Goal: Task Accomplishment & Management: Complete application form

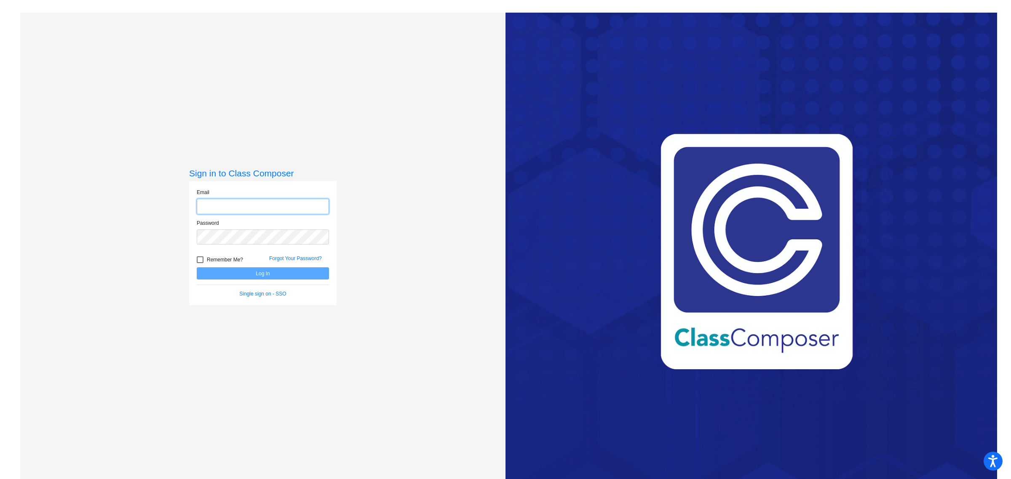
type input "[EMAIL_ADDRESS][DOMAIN_NAME]"
click at [249, 274] on button "Log In" at bounding box center [263, 273] width 132 height 12
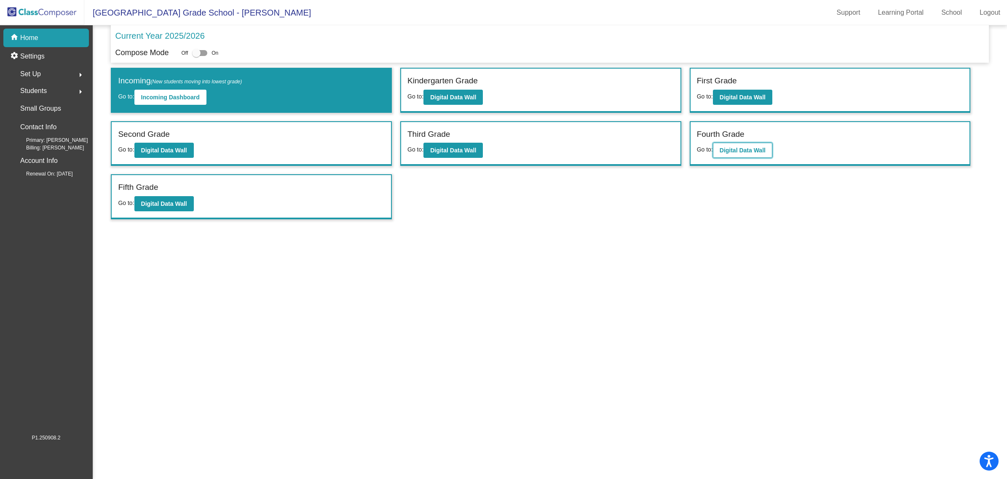
click at [750, 150] on b "Digital Data Wall" at bounding box center [742, 150] width 46 height 7
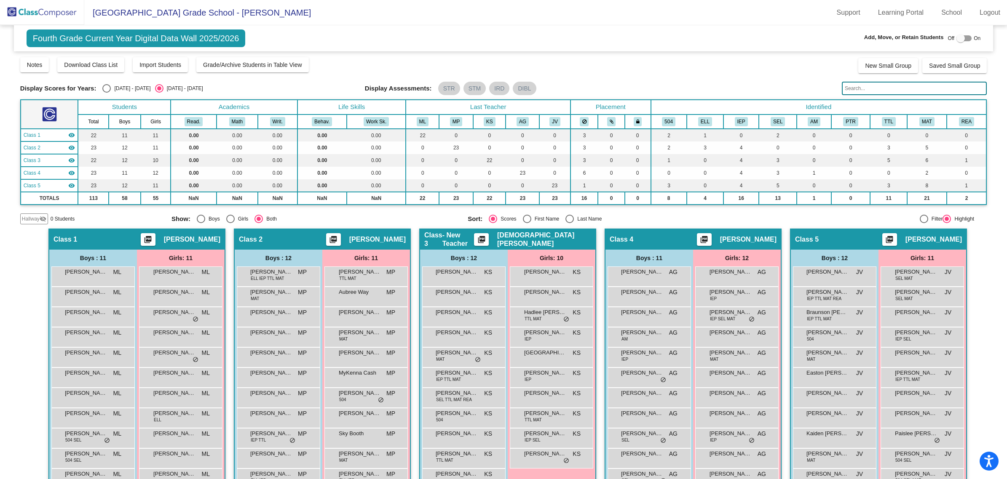
click at [961, 30] on div "Fourth Grade Current Year Digital Data Wall 2025/2026 Add, Move, or Retain Stud…" at bounding box center [503, 38] width 979 height 26
click at [963, 36] on div at bounding box center [963, 38] width 15 height 6
checkbox input "true"
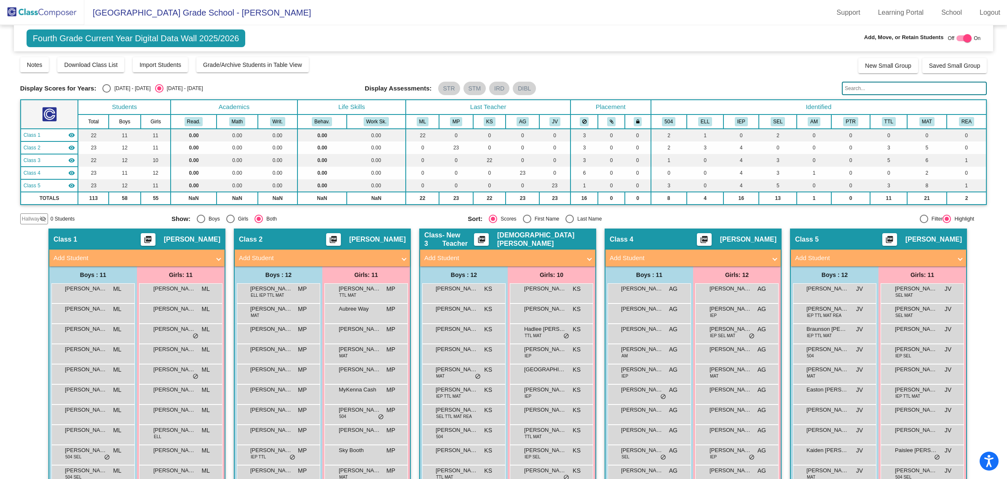
click at [35, 219] on span "Hallway" at bounding box center [31, 219] width 18 height 8
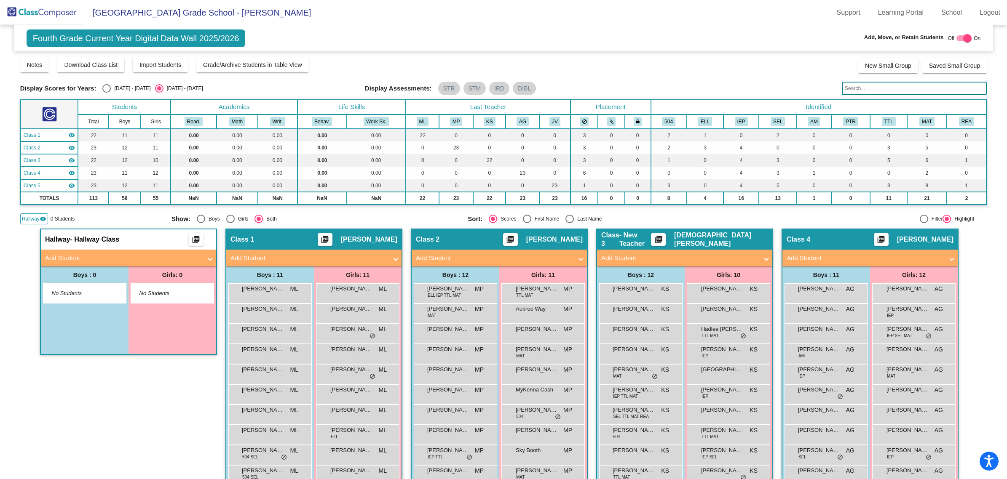
click at [87, 256] on mat-panel-title "Add Student" at bounding box center [123, 259] width 157 height 10
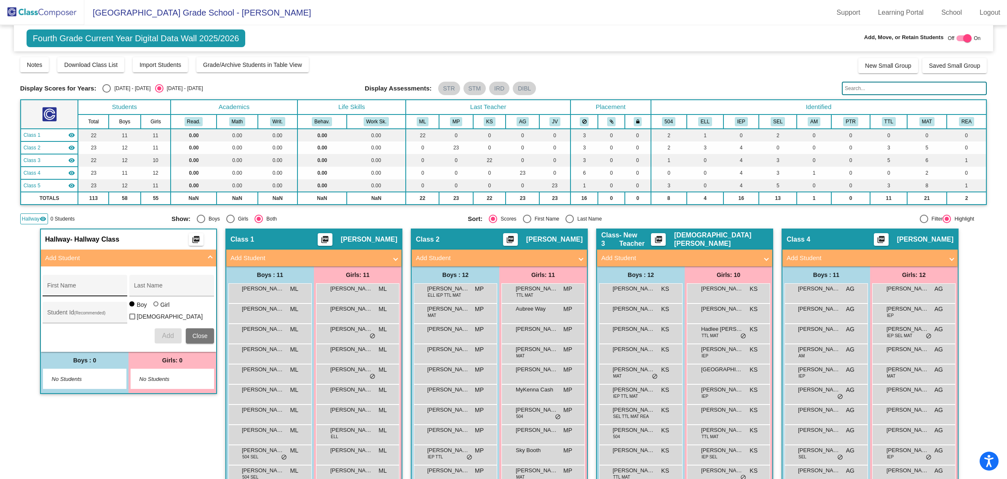
click at [96, 283] on div "First Name" at bounding box center [85, 288] width 76 height 17
type input "[PERSON_NAME]"
paste input "350000070"
type input "350000070"
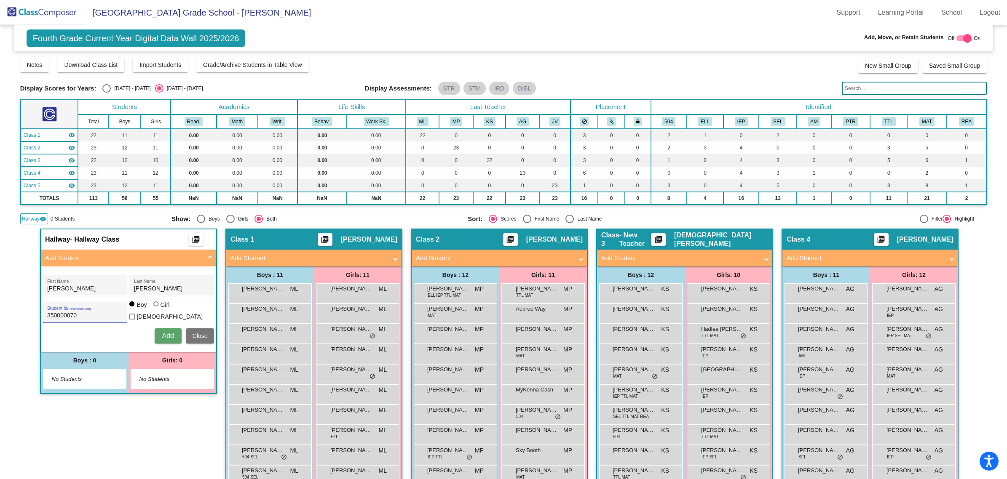
click at [153, 308] on div at bounding box center [156, 305] width 7 height 7
click at [156, 309] on input "Girl" at bounding box center [156, 308] width 0 height 0
radio input "true"
click at [168, 334] on span "Add" at bounding box center [168, 335] width 12 height 7
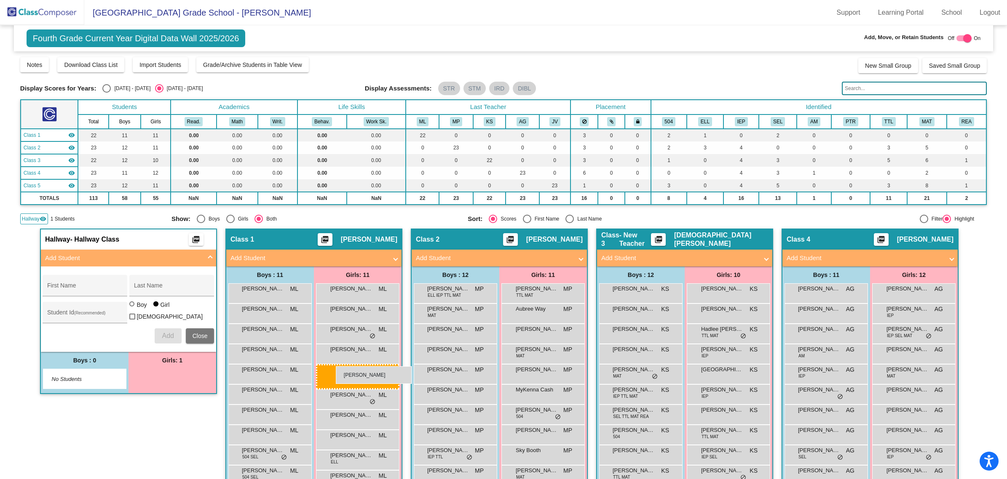
drag, startPoint x: 174, startPoint y: 378, endPoint x: 336, endPoint y: 366, distance: 162.6
click at [193, 336] on span "Close" at bounding box center [199, 336] width 15 height 7
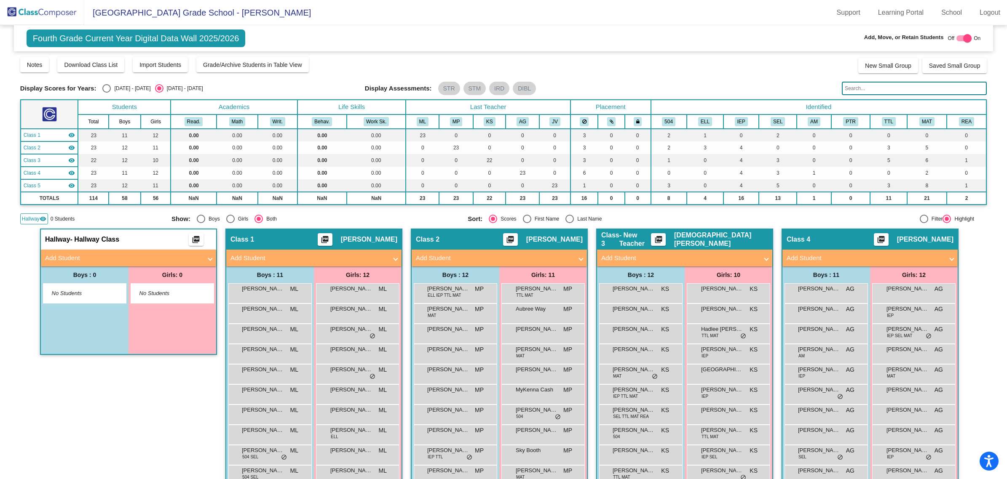
click at [957, 40] on div at bounding box center [963, 38] width 15 height 6
checkbox input "false"
